Goal: Task Accomplishment & Management: Manage account settings

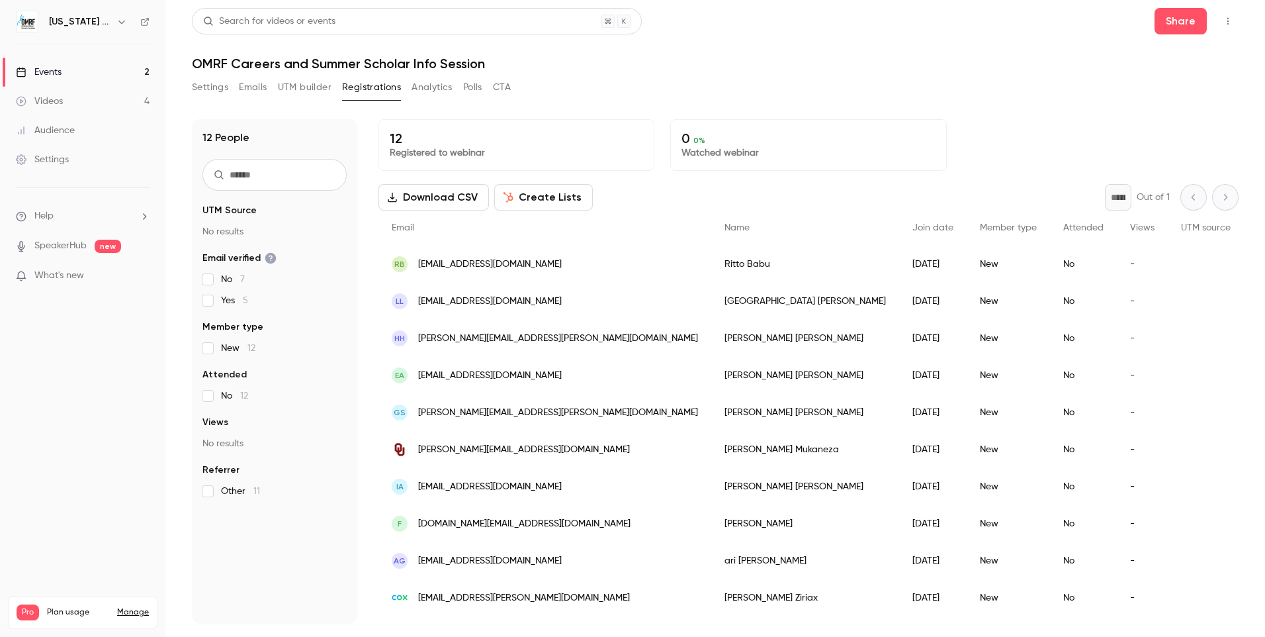
click at [1037, 42] on header "Search for videos or events Share OMRF Careers and Summer Scholar Info Session" at bounding box center [715, 40] width 1047 height 64
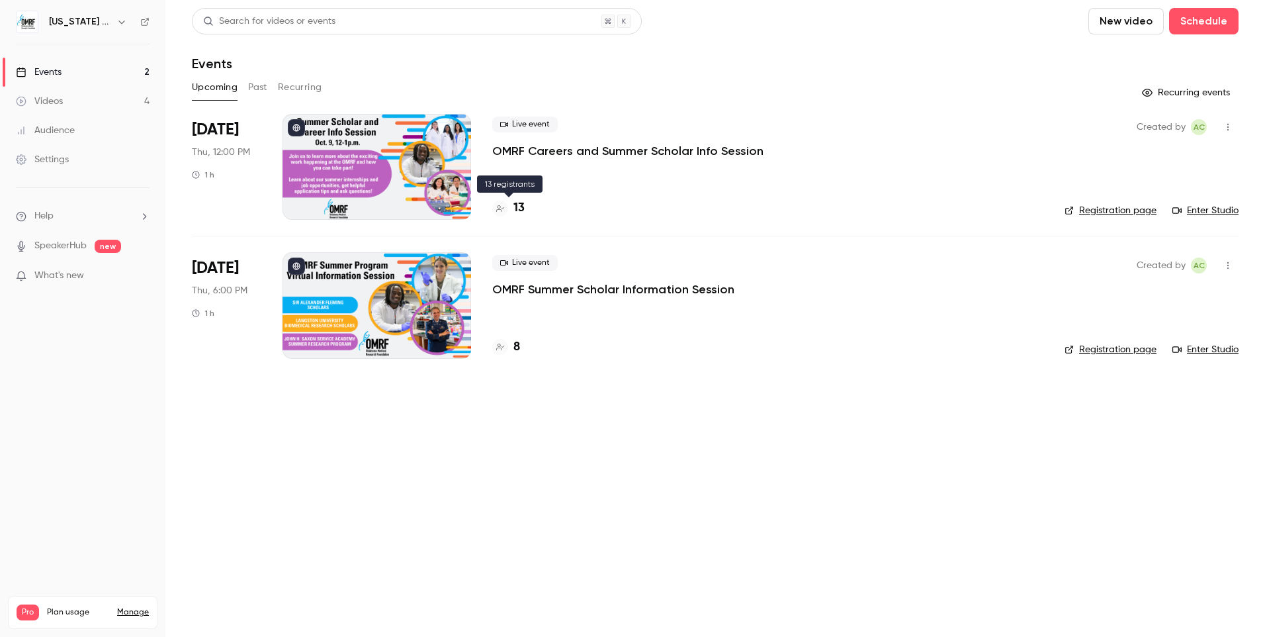
click at [514, 208] on h4 "13" at bounding box center [519, 208] width 11 height 18
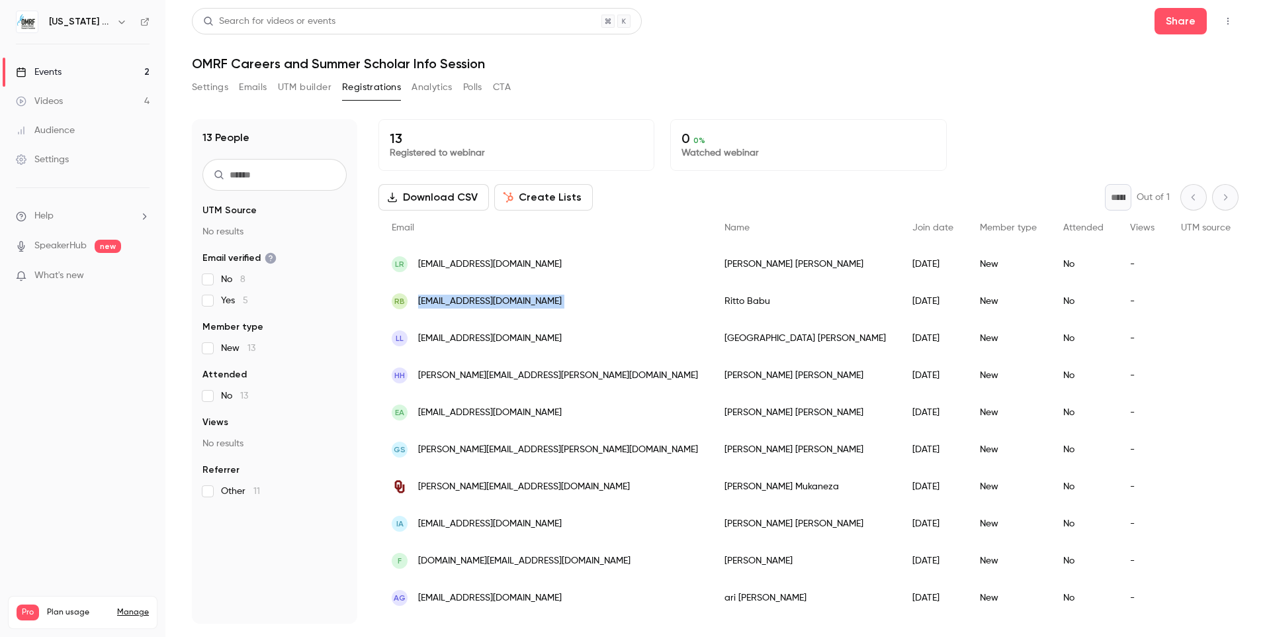
drag, startPoint x: 558, startPoint y: 301, endPoint x: 414, endPoint y: 302, distance: 143.6
click at [414, 302] on div "RB rittokbabu.okc@gmail.com Ritto Babu 2025/10/08 New No -" at bounding box center [1016, 301] width 1275 height 37
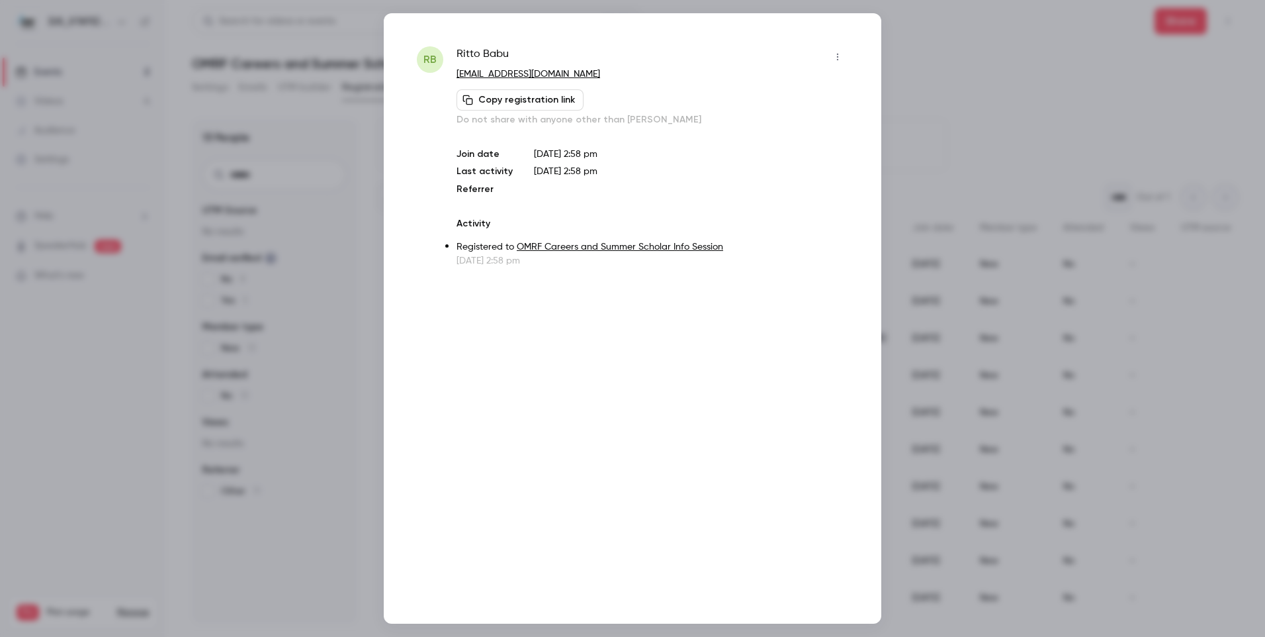
click at [660, 340] on div "RB Ritto Babu rittokbabu.okc@gmail.com Copy registration link Do not share with…" at bounding box center [633, 318] width 498 height 610
click at [585, 75] on p "rittokbabu.okc@gmail.com" at bounding box center [653, 75] width 392 height 14
drag, startPoint x: 593, startPoint y: 74, endPoint x: 447, endPoint y: 73, distance: 145.6
click at [447, 73] on div "RB Ritto Babu rittokbabu.okc@gmail.com Copy registration link Do not share with…" at bounding box center [633, 156] width 432 height 221
click at [741, 86] on div "Ritto Babu rittokbabu.okc@gmail.com Copy registration link Do not share with an…" at bounding box center [653, 86] width 392 height 80
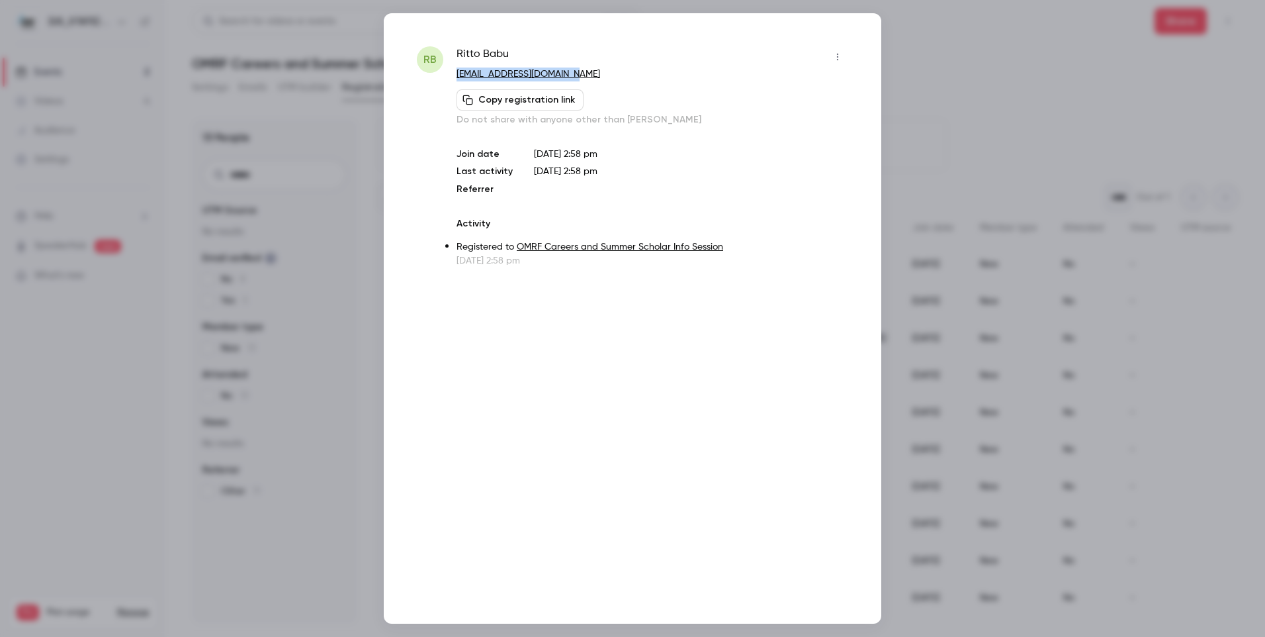
drag, startPoint x: 582, startPoint y: 78, endPoint x: 454, endPoint y: 75, distance: 127.8
click at [454, 75] on div "RB Ritto Babu rittokbabu.okc@gmail.com Copy registration link Do not share with…" at bounding box center [633, 156] width 432 height 221
copy link "rittokbabu.okc@gmail.com"
drag, startPoint x: 1054, startPoint y: 41, endPoint x: 983, endPoint y: 43, distance: 70.8
click at [1054, 41] on div at bounding box center [632, 318] width 1265 height 637
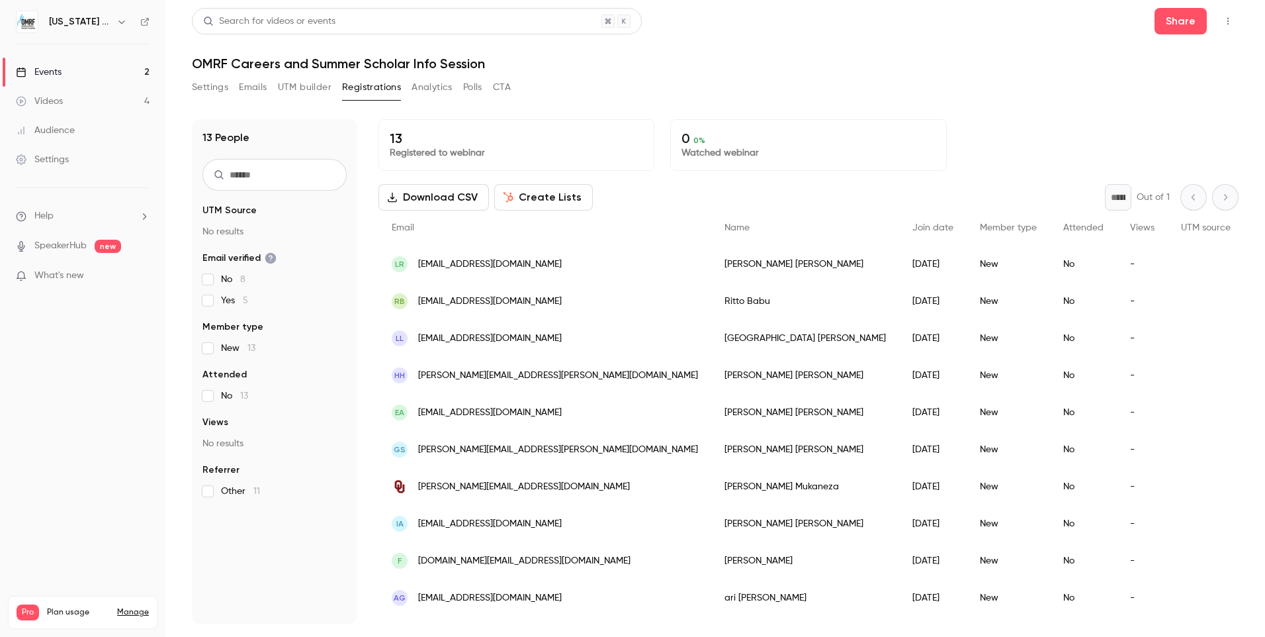
click at [85, 70] on link "Events 2" at bounding box center [82, 72] width 165 height 29
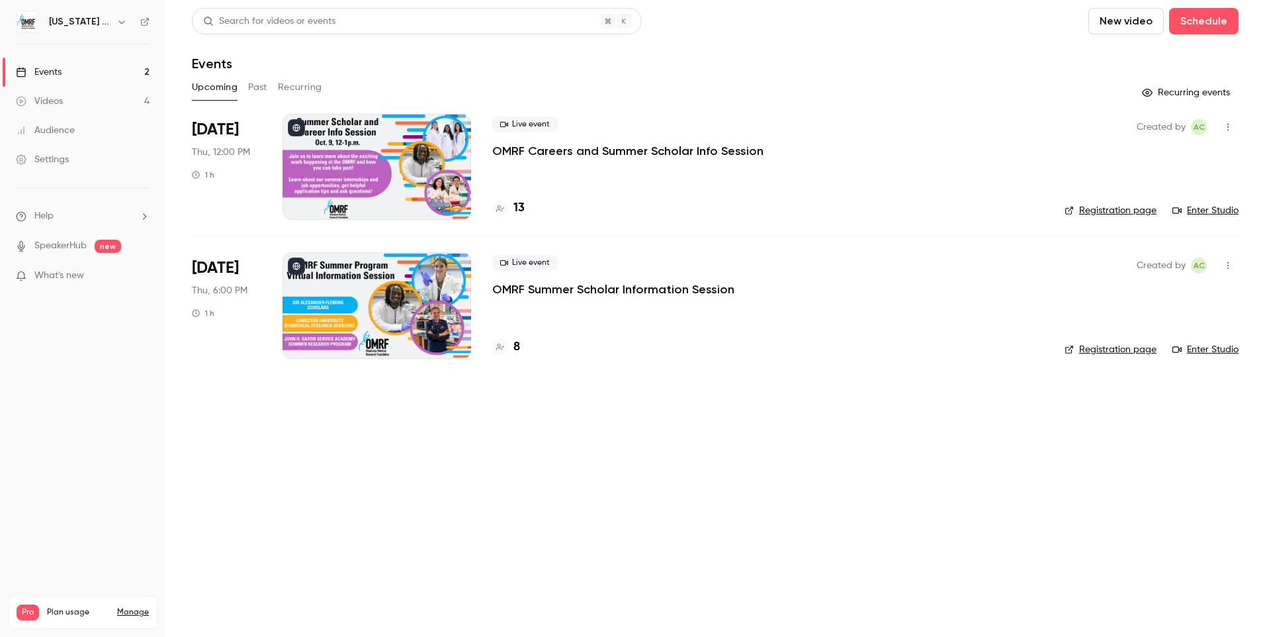
click at [1212, 208] on link "Enter Studio" at bounding box center [1206, 210] width 66 height 13
click at [567, 157] on p "OMRF Careers and Summer Scholar Info Session" at bounding box center [627, 151] width 271 height 16
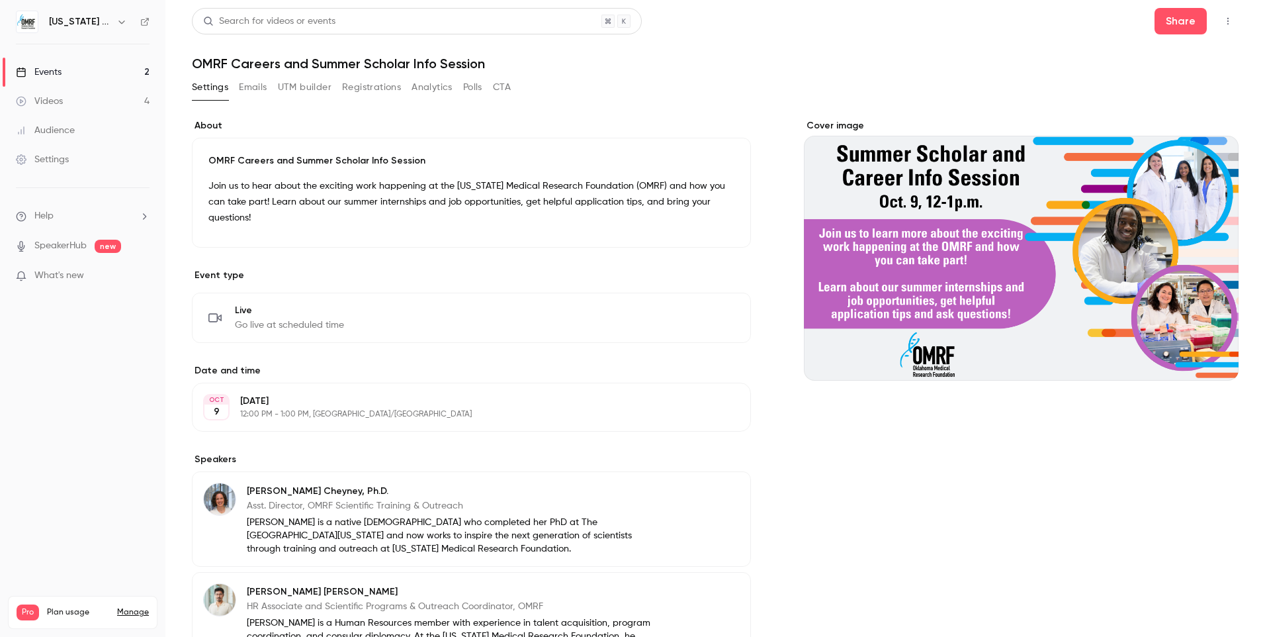
click at [83, 78] on link "Events 2" at bounding box center [82, 72] width 165 height 29
